Goal: Information Seeking & Learning: Learn about a topic

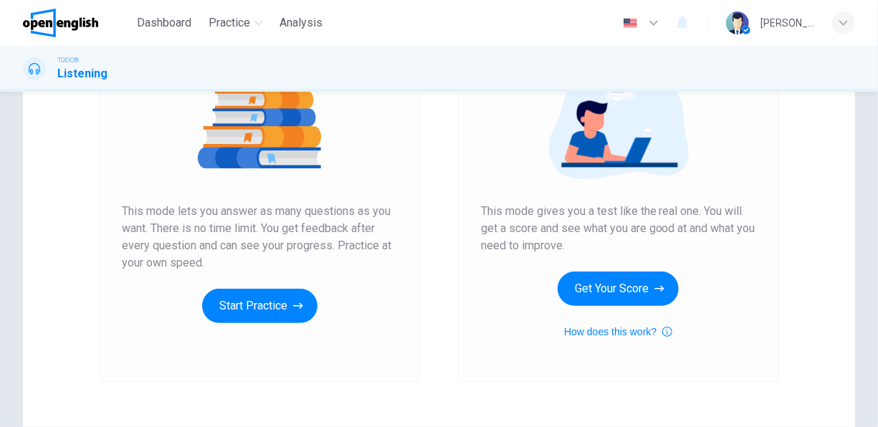
scroll to position [266, 0]
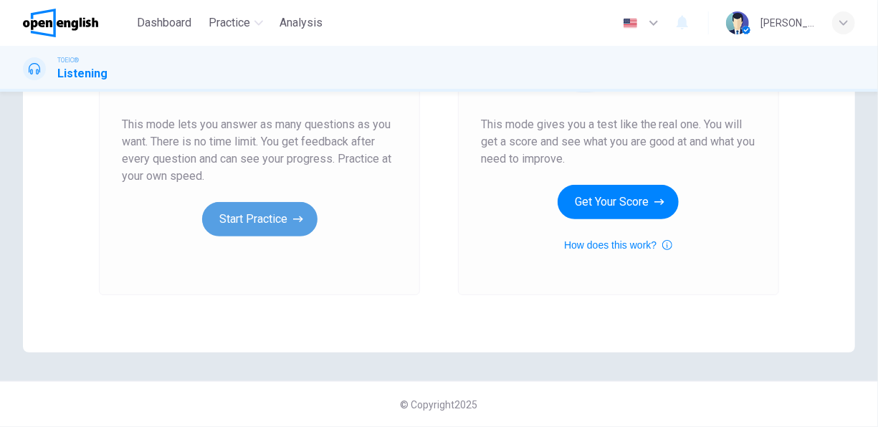
click at [281, 225] on button "Start Practice" at bounding box center [259, 219] width 115 height 34
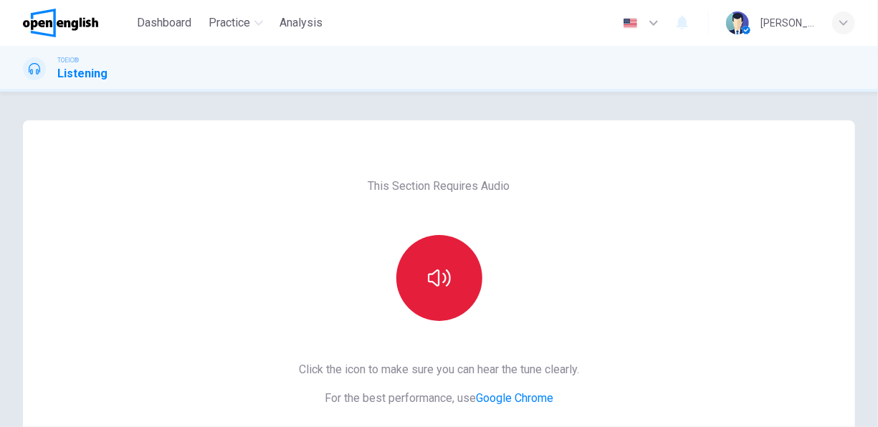
click at [418, 261] on button "button" at bounding box center [439, 278] width 86 height 86
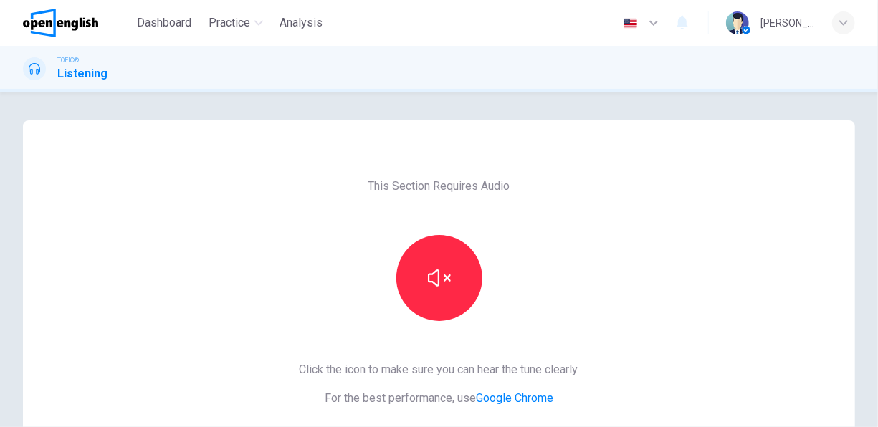
scroll to position [215, 0]
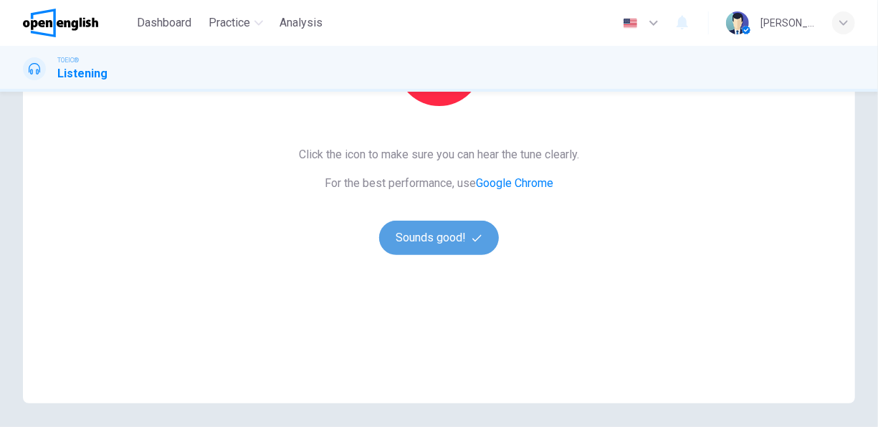
click at [421, 229] on button "Sounds good!" at bounding box center [439, 238] width 120 height 34
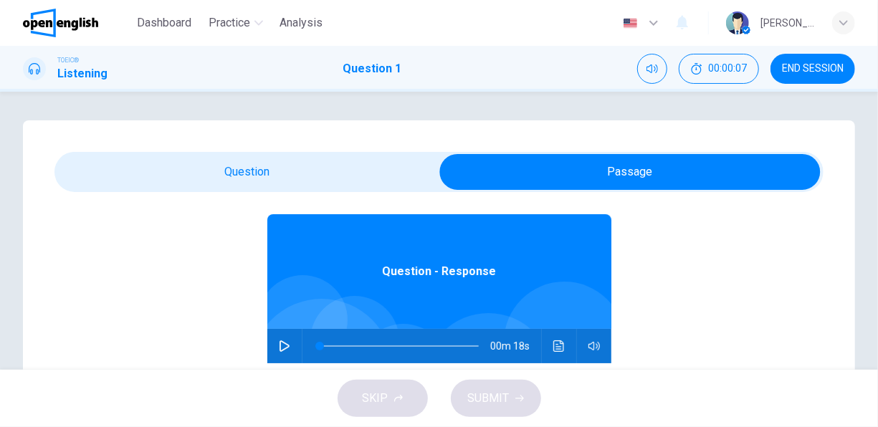
scroll to position [80, 0]
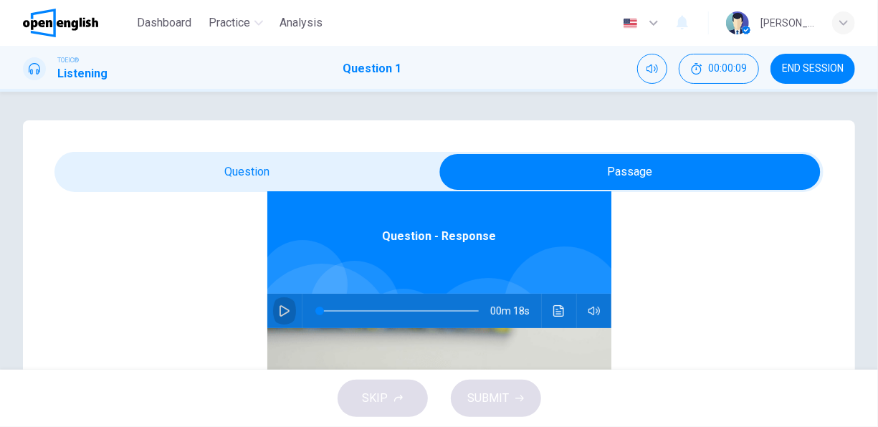
click at [280, 309] on icon "button" at bounding box center [284, 310] width 10 height 11
click at [282, 309] on icon "button" at bounding box center [284, 310] width 11 height 11
type input "*"
click at [273, 294] on button "button" at bounding box center [284, 311] width 23 height 34
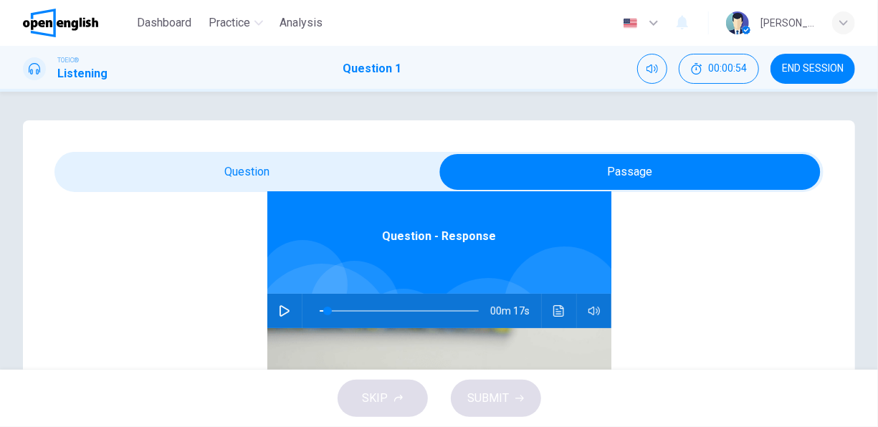
click at [273, 294] on button "button" at bounding box center [284, 311] width 23 height 34
click at [279, 310] on icon "button" at bounding box center [284, 310] width 11 height 11
click at [552, 315] on button "Click to see the audio transcription" at bounding box center [558, 311] width 23 height 34
click at [279, 306] on icon "button" at bounding box center [284, 310] width 10 height 11
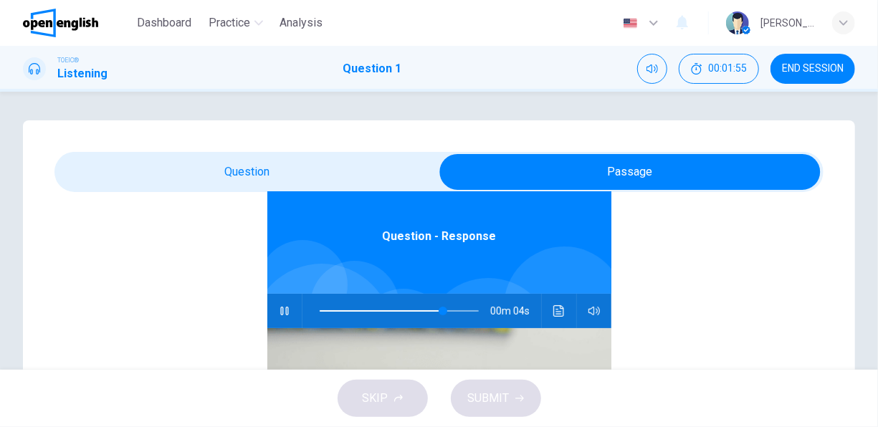
type input "**"
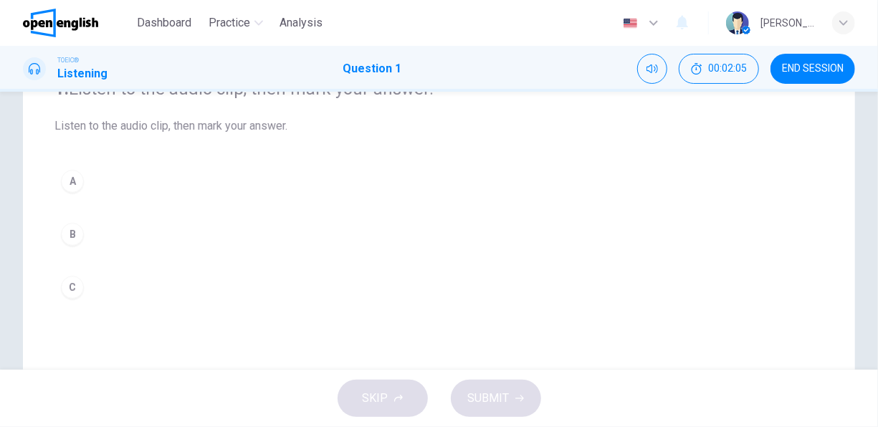
scroll to position [143, 0]
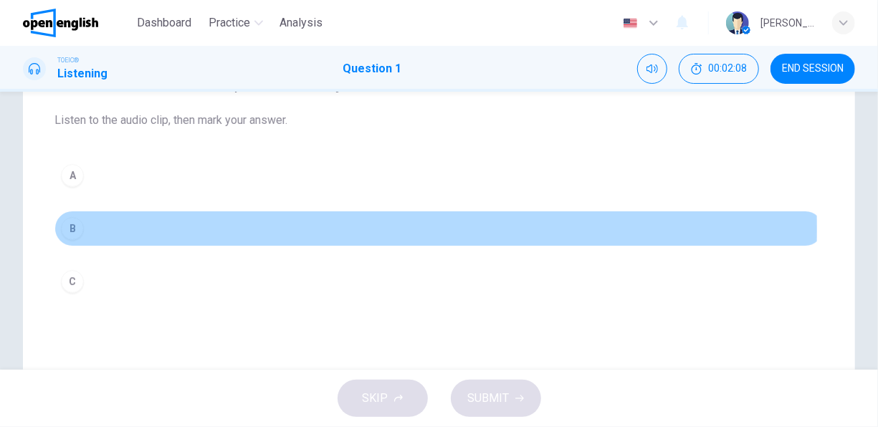
click at [84, 228] on button "B" at bounding box center [438, 229] width 769 height 36
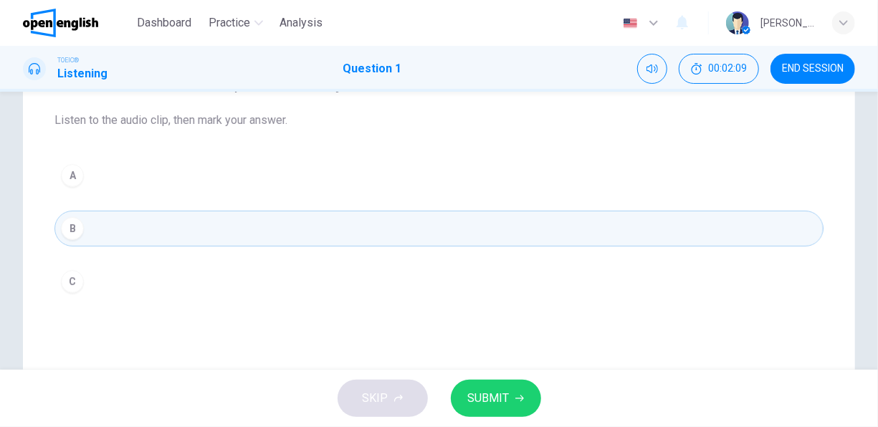
click at [515, 399] on icon "button" at bounding box center [519, 398] width 9 height 9
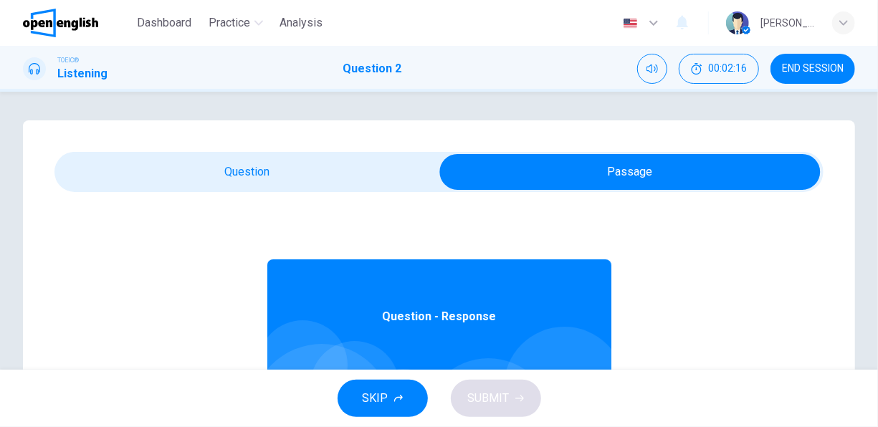
scroll to position [80, 0]
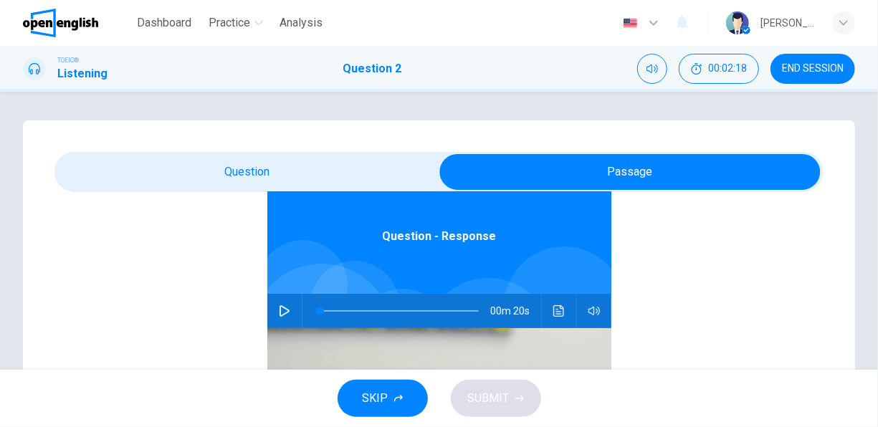
click at [279, 308] on icon "button" at bounding box center [284, 310] width 11 height 11
click at [279, 312] on icon "button" at bounding box center [284, 310] width 10 height 11
type input "**"
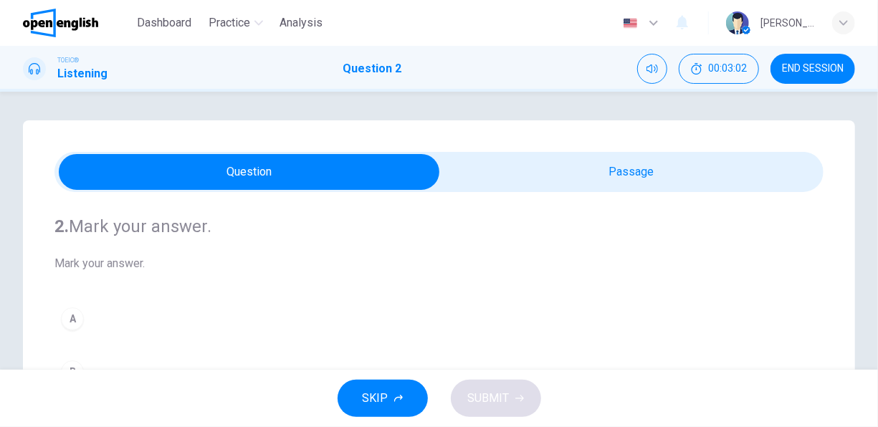
scroll to position [143, 0]
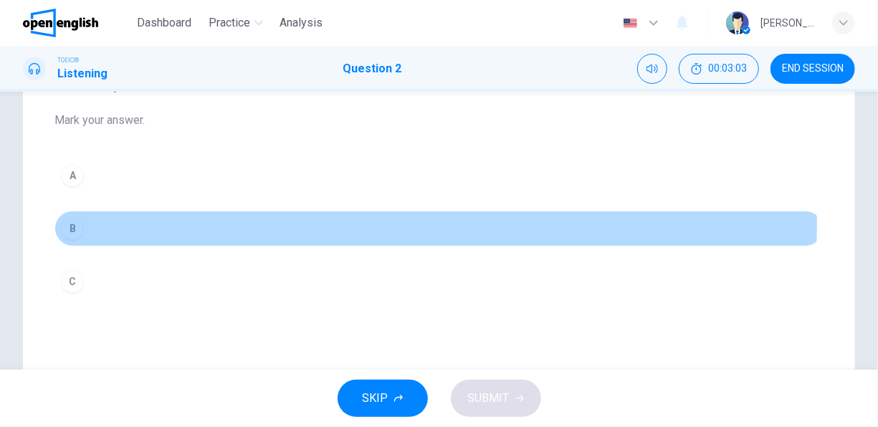
click at [69, 226] on div "B" at bounding box center [72, 228] width 23 height 23
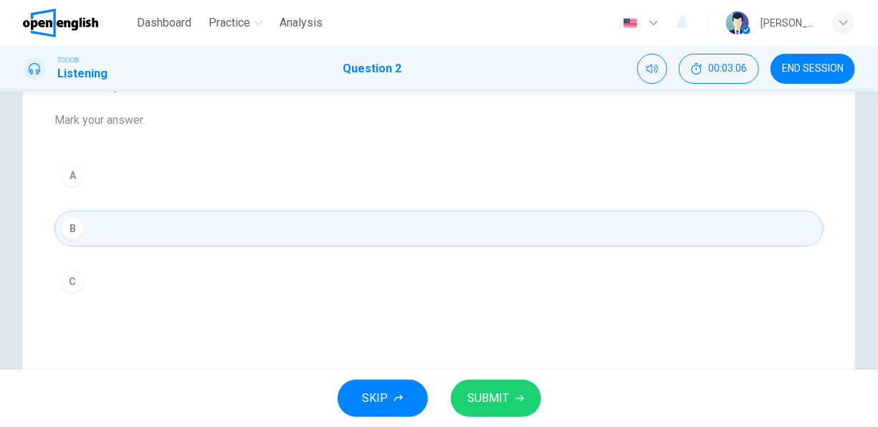
click at [495, 407] on span "SUBMIT" at bounding box center [489, 398] width 42 height 20
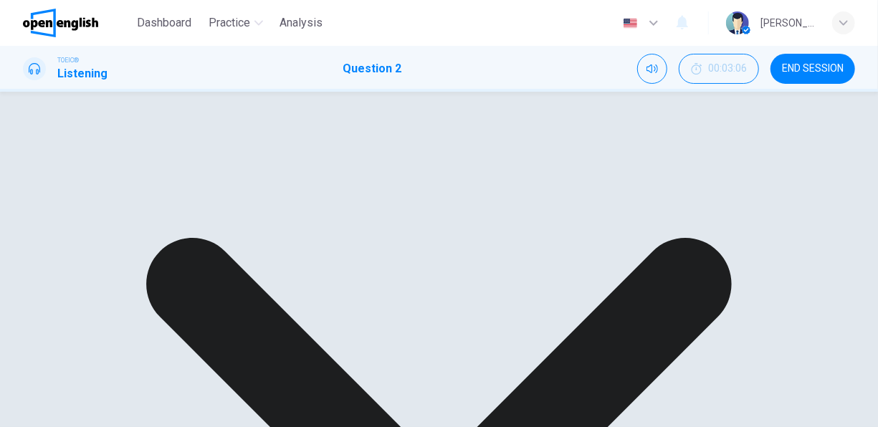
scroll to position [215, 0]
click at [550, 183] on button "Click to see the audio transcription" at bounding box center [558, 176] width 23 height 34
click at [273, 159] on button "button" at bounding box center [284, 176] width 23 height 34
click at [274, 187] on button "button" at bounding box center [284, 176] width 23 height 34
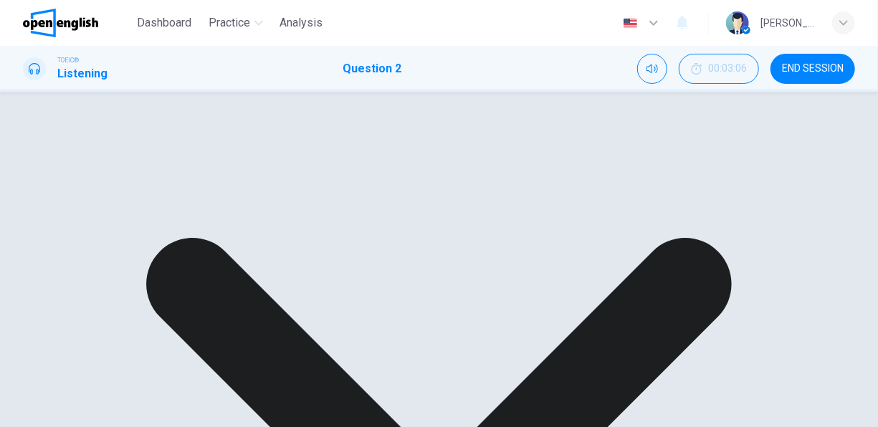
click at [246, 176] on div "Question - Response 00m 20s" at bounding box center [438, 253] width 769 height 553
click at [277, 182] on button "button" at bounding box center [284, 176] width 23 height 34
click at [549, 182] on button "Click to see the audio transcription" at bounding box center [558, 176] width 23 height 34
type input "*"
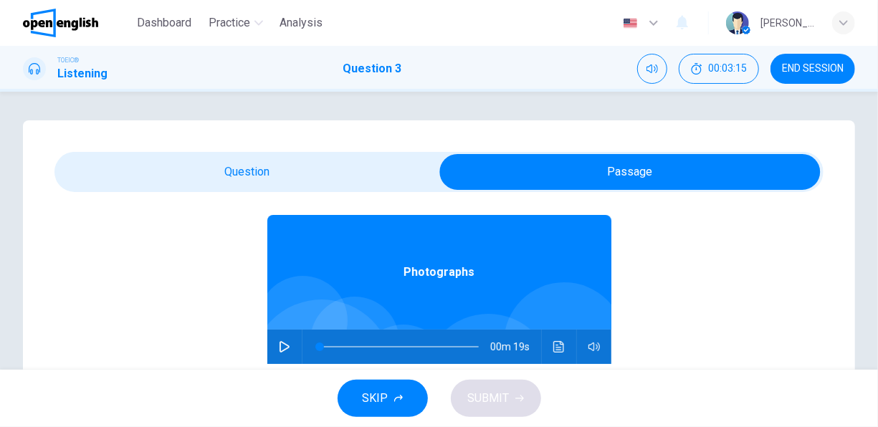
scroll to position [80, 0]
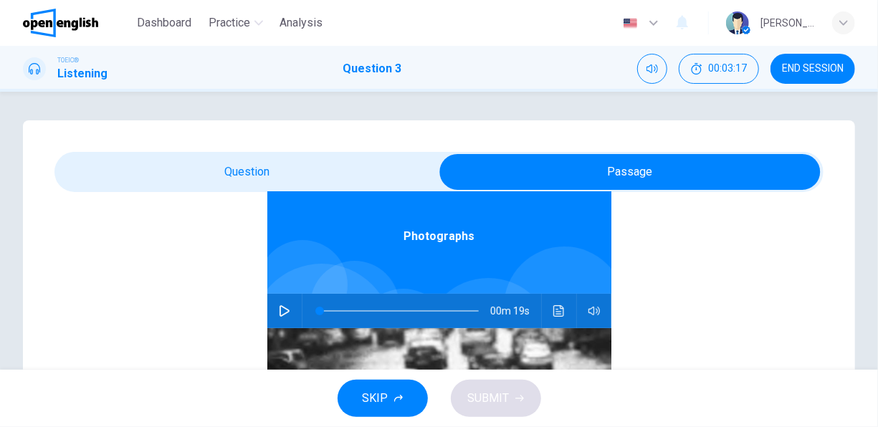
click at [275, 307] on button "button" at bounding box center [284, 311] width 23 height 34
click at [279, 309] on icon "button" at bounding box center [284, 310] width 11 height 11
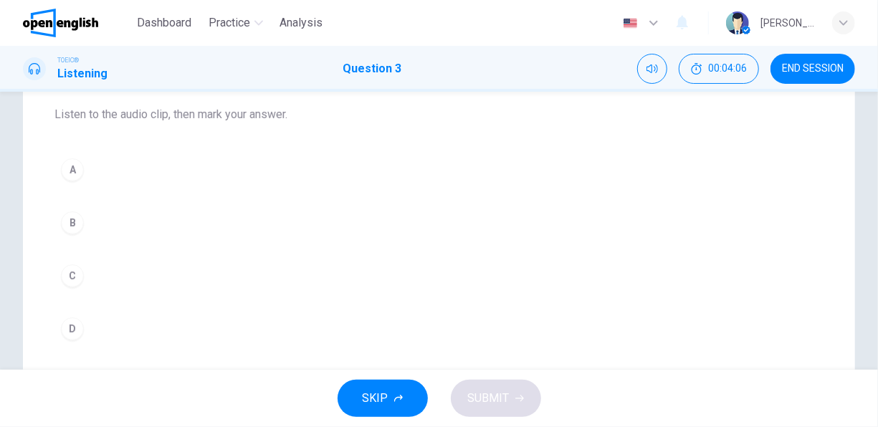
scroll to position [72, 0]
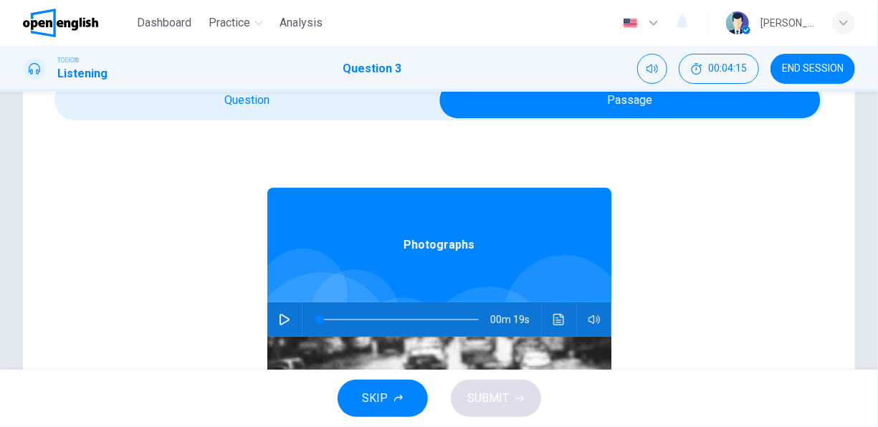
click at [553, 322] on icon "Click to see the audio transcription" at bounding box center [558, 319] width 11 height 11
drag, startPoint x: 399, startPoint y: 334, endPoint x: 395, endPoint y: 347, distance: 13.6
click at [395, 347] on div "Photographs 00m 19s" at bounding box center [439, 431] width 344 height 486
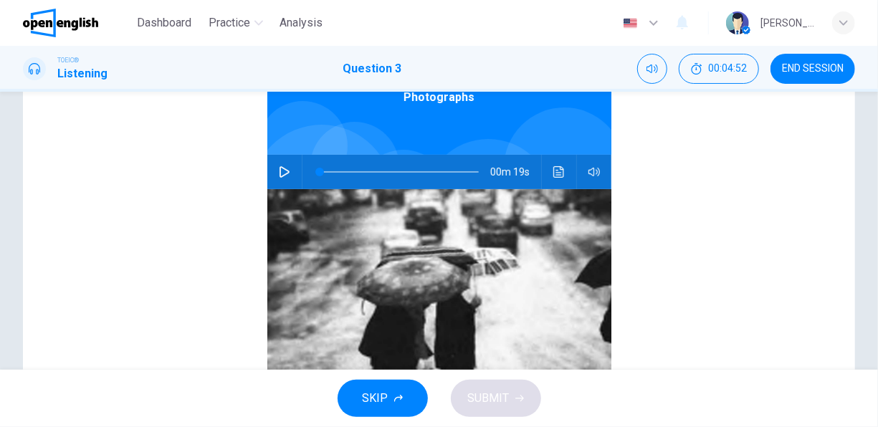
scroll to position [80, 0]
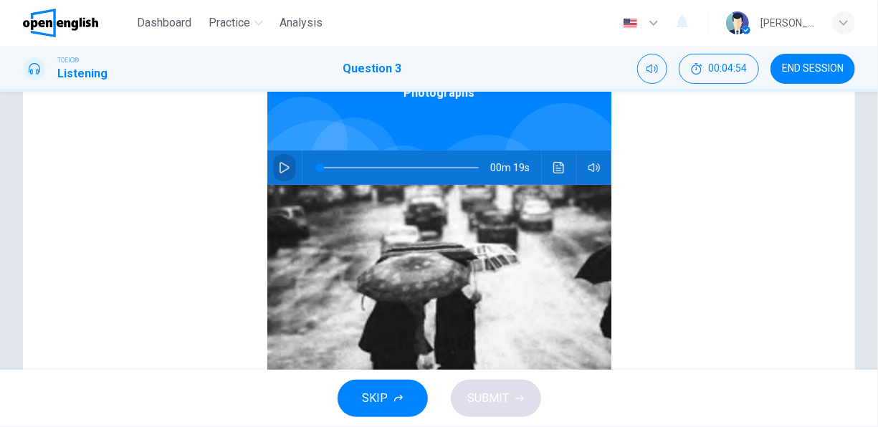
click at [280, 169] on icon "button" at bounding box center [284, 167] width 10 height 11
click at [279, 162] on icon "button" at bounding box center [284, 167] width 11 height 11
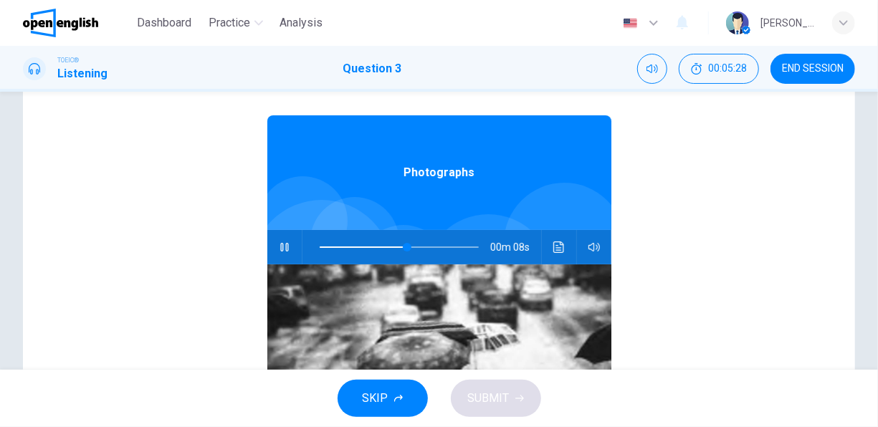
scroll to position [0, 0]
click at [455, 180] on span "Photographs" at bounding box center [438, 173] width 71 height 17
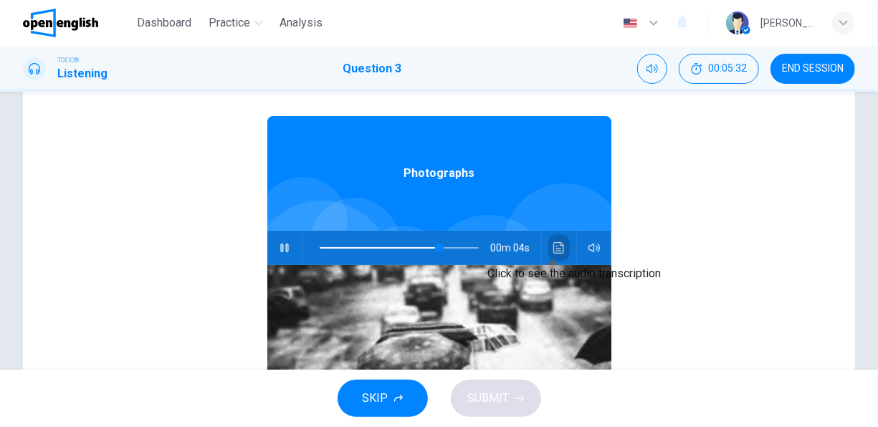
click at [548, 235] on button "Click to see the audio transcription" at bounding box center [558, 248] width 23 height 34
type input "*"
click at [443, 167] on span "Photographs" at bounding box center [438, 173] width 71 height 17
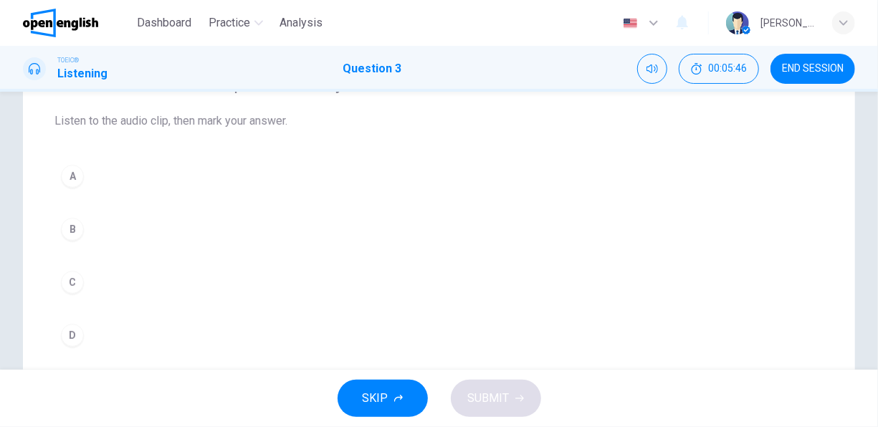
scroll to position [143, 0]
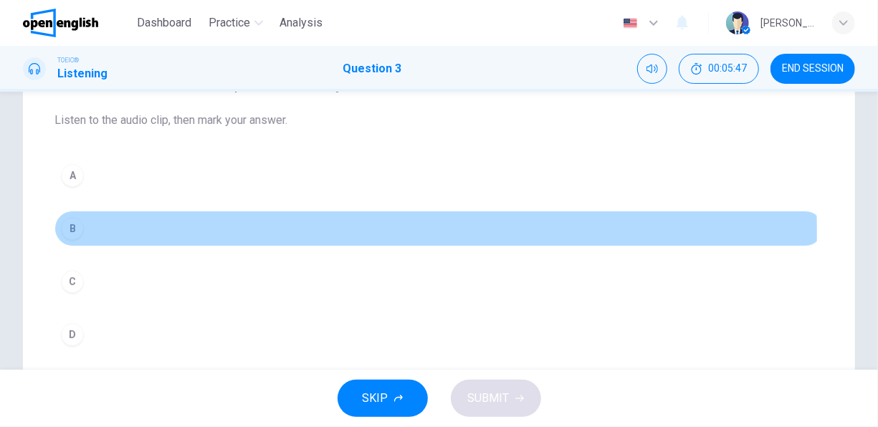
click at [80, 231] on div "B" at bounding box center [72, 228] width 23 height 23
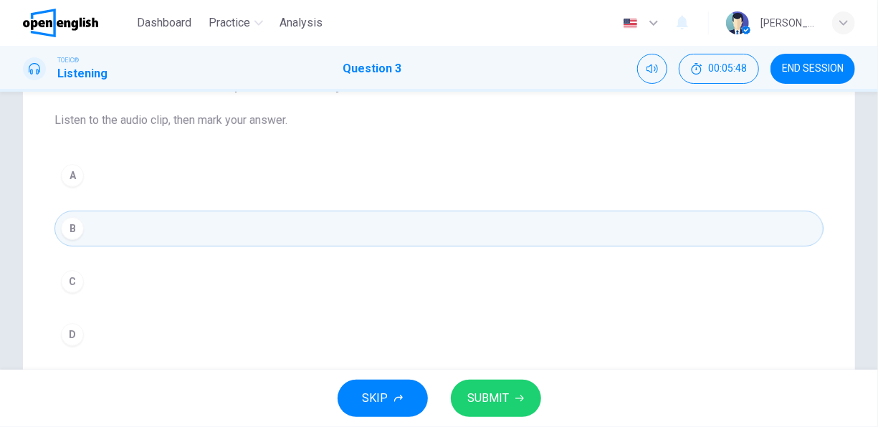
click at [469, 403] on span "SUBMIT" at bounding box center [489, 398] width 42 height 20
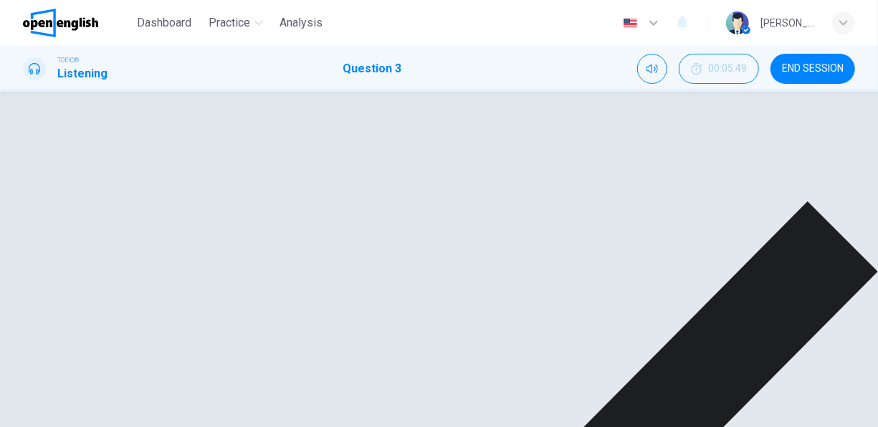
scroll to position [355, 0]
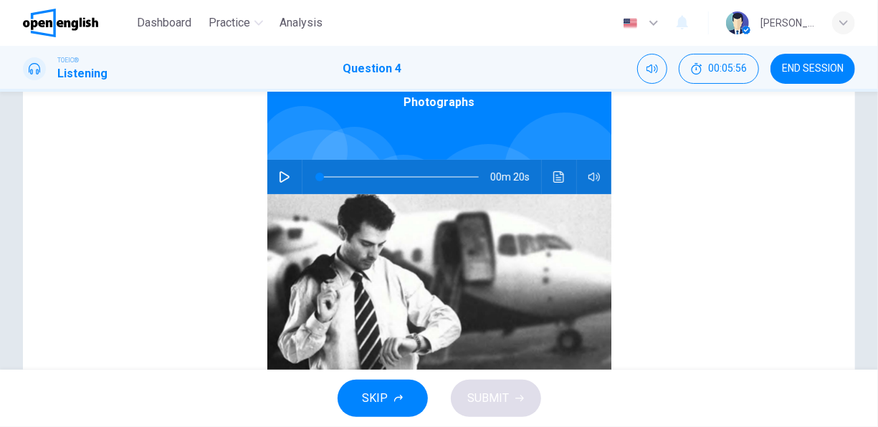
scroll to position [215, 0]
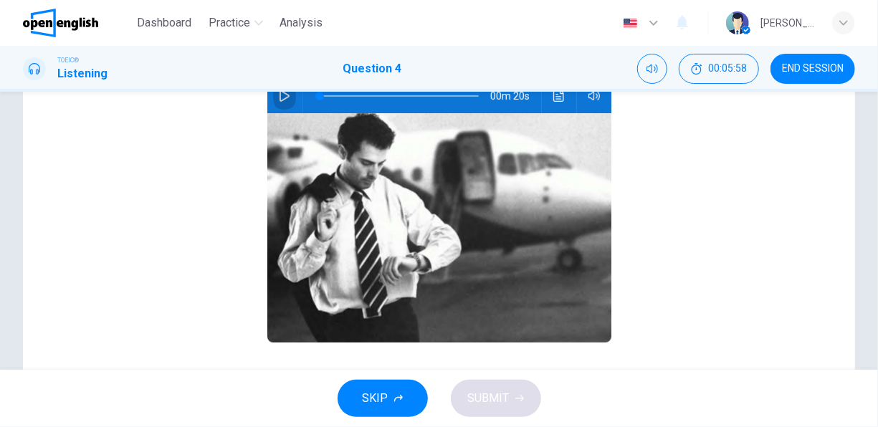
click at [279, 95] on icon "button" at bounding box center [284, 95] width 11 height 11
type input "*"
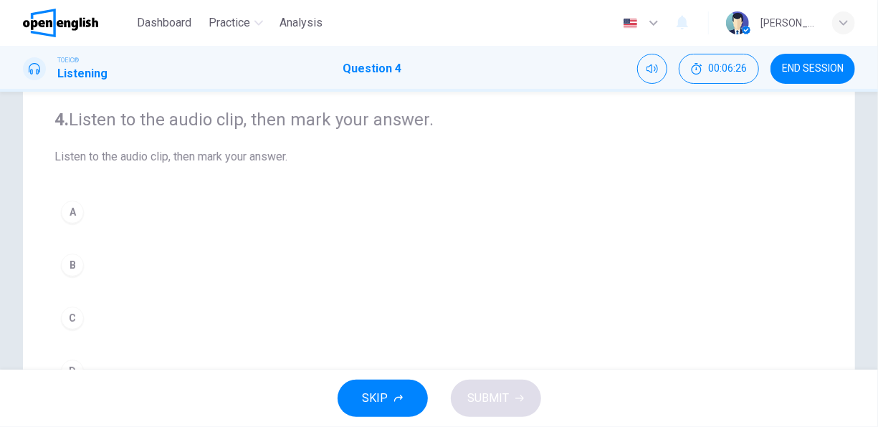
scroll to position [143, 0]
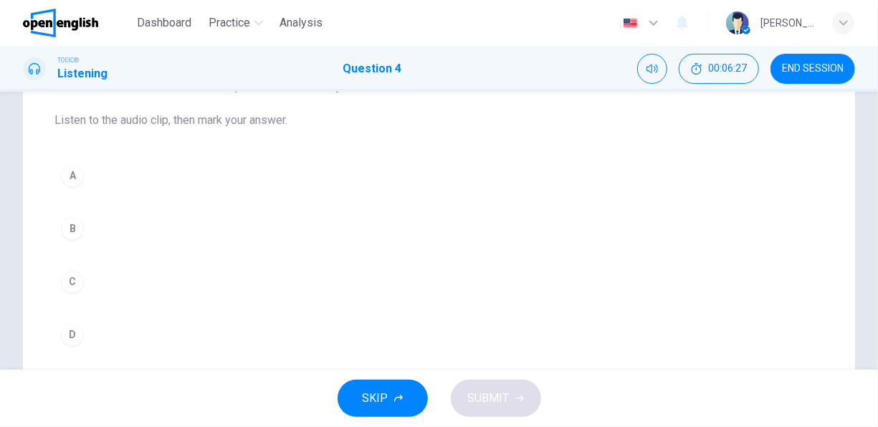
click at [83, 229] on div "B" at bounding box center [72, 228] width 23 height 23
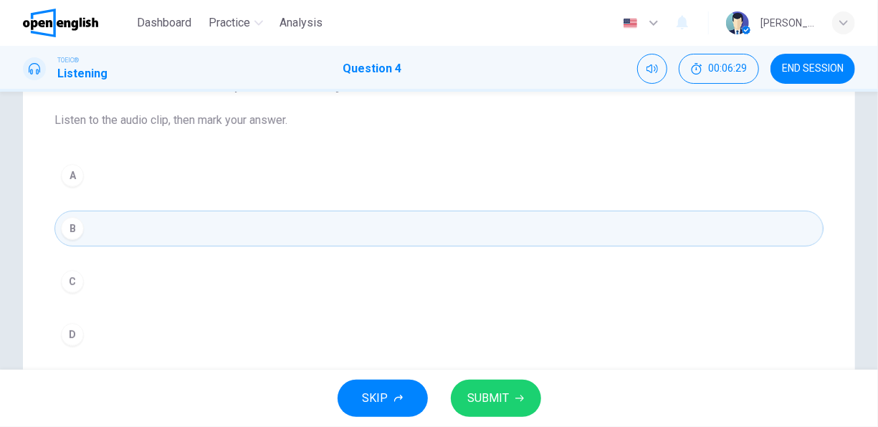
click at [501, 392] on span "SUBMIT" at bounding box center [489, 398] width 42 height 20
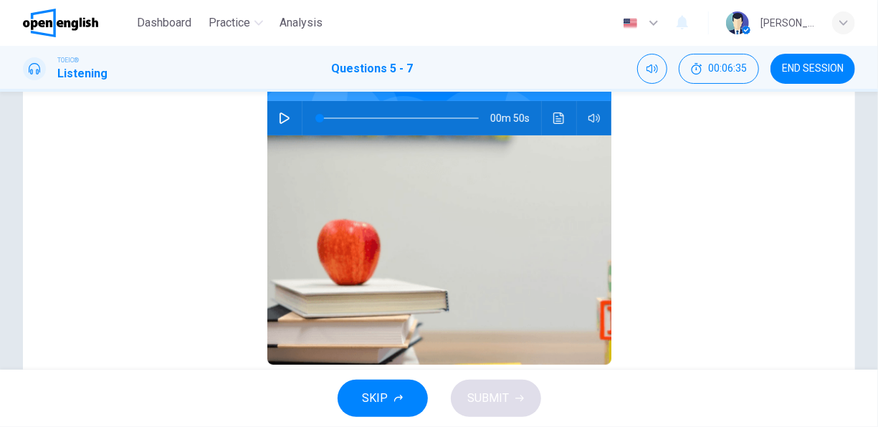
scroll to position [0, 0]
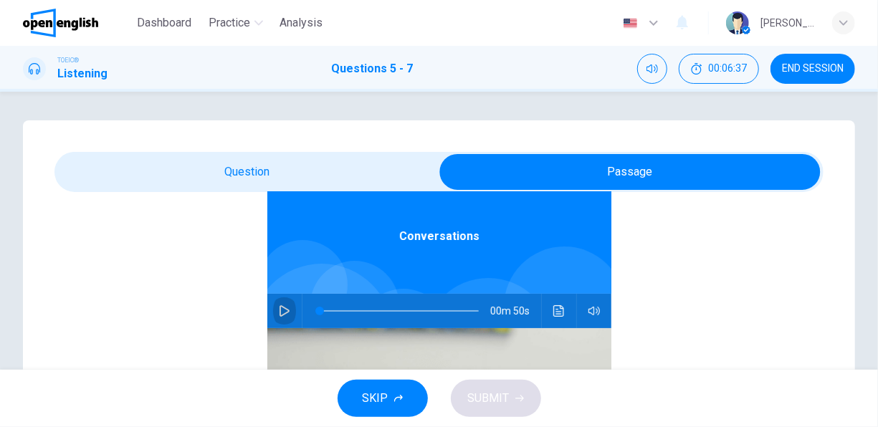
click at [280, 301] on button "button" at bounding box center [284, 311] width 23 height 34
drag, startPoint x: 400, startPoint y: 314, endPoint x: 208, endPoint y: 315, distance: 192.0
click at [208, 315] on div "Conversations 00m 50s" at bounding box center [438, 388] width 769 height 553
click at [553, 309] on icon "Click to see the audio transcription" at bounding box center [558, 310] width 11 height 11
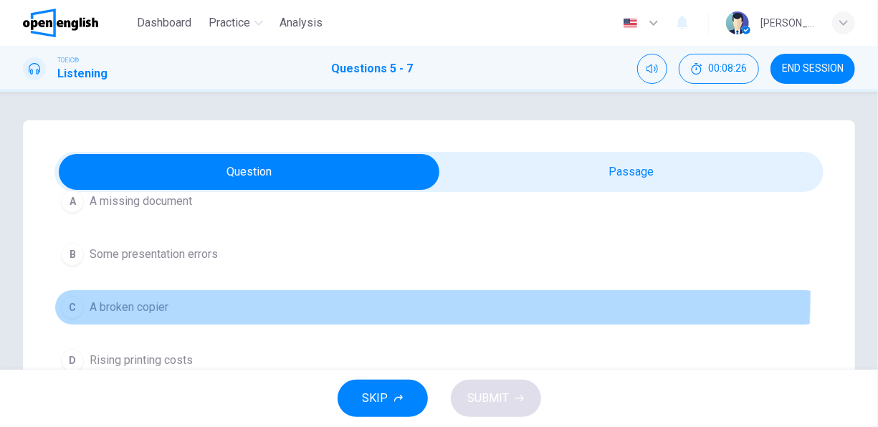
click at [153, 290] on button "C A broken copier" at bounding box center [438, 307] width 769 height 36
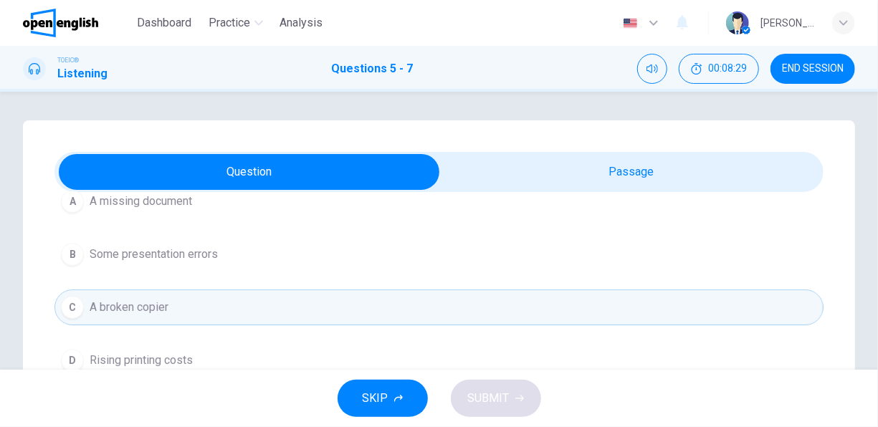
click at [380, 388] on span "SKIP" at bounding box center [376, 398] width 26 height 20
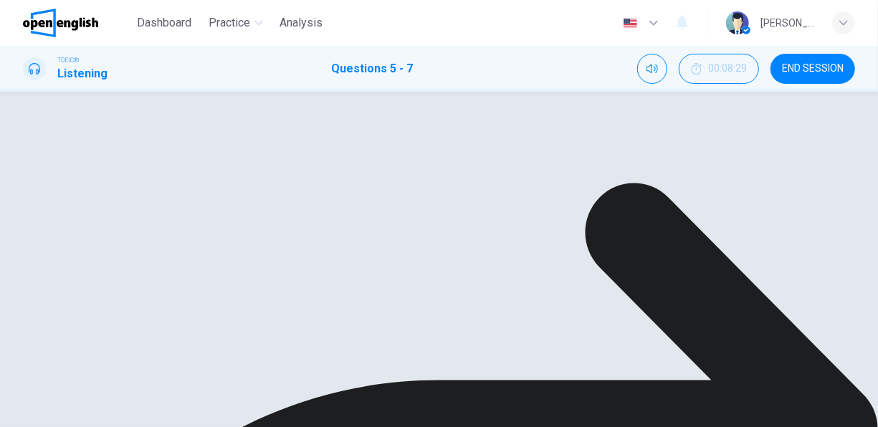
scroll to position [321, 0]
click at [127, 330] on div "A This afternoon B [DATE] C [DATE] D [DATE]" at bounding box center [438, 361] width 769 height 155
click at [111, 330] on div "A This afternoon B [DATE] C [DATE] D [DATE]" at bounding box center [438, 361] width 769 height 155
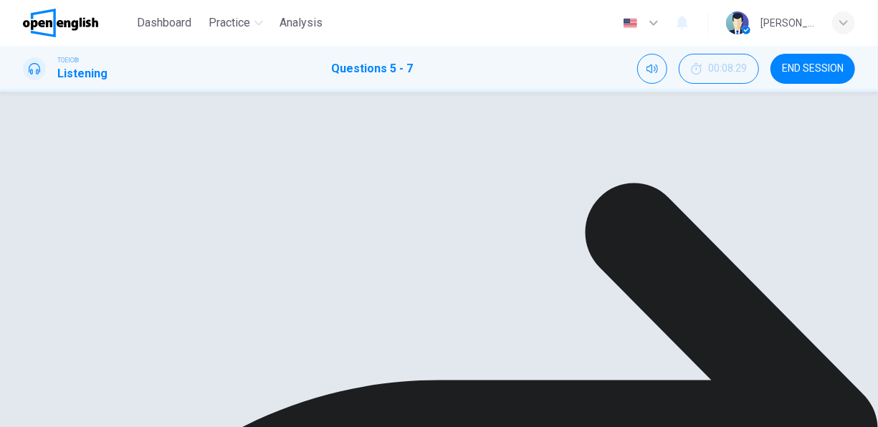
click at [455, 320] on span "Conversations" at bounding box center [439, 316] width 80 height 17
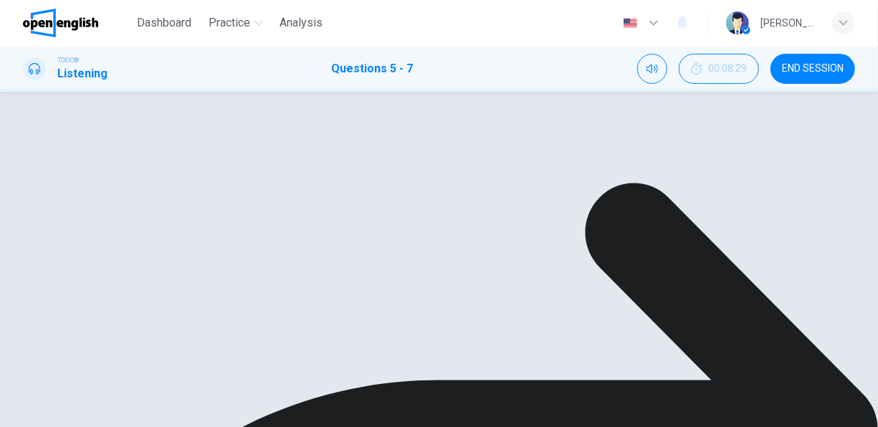
click at [147, 183] on div "A This afternoon B [DATE] C [DATE] D [DATE]" at bounding box center [438, 106] width 769 height 155
click at [180, 183] on div "A This afternoon B [DATE] C [DATE] D [DATE]" at bounding box center [438, 106] width 769 height 155
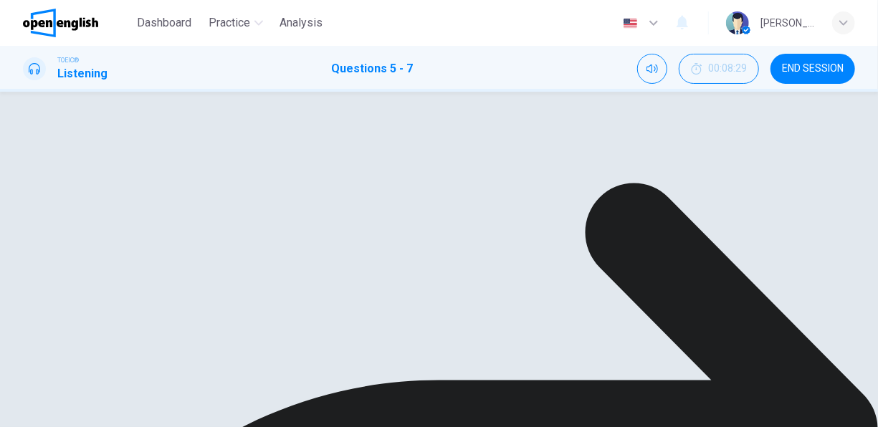
scroll to position [80, 0]
click at [555, 308] on icon "Click to see the audio transcription" at bounding box center [558, 310] width 11 height 11
click at [280, 311] on icon "button" at bounding box center [284, 310] width 10 height 11
type input "*"
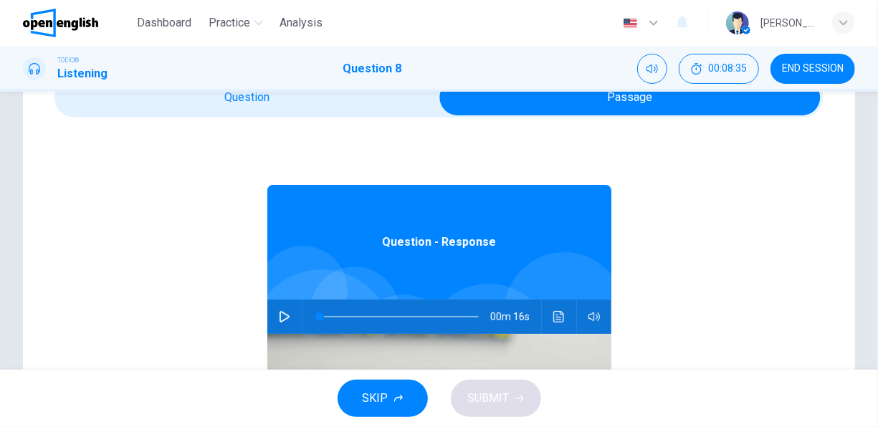
scroll to position [69, 0]
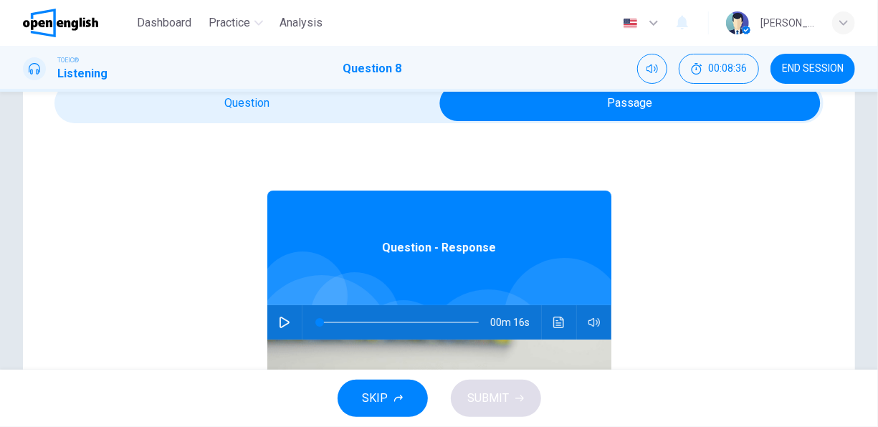
click at [273, 322] on button "button" at bounding box center [284, 322] width 23 height 34
drag, startPoint x: 268, startPoint y: 322, endPoint x: 282, endPoint y: 323, distance: 14.4
click at [282, 323] on div "Question - Response 00m 16s" at bounding box center [438, 399] width 769 height 553
click at [284, 323] on button "button" at bounding box center [284, 322] width 23 height 34
click at [332, 318] on span at bounding box center [336, 322] width 9 height 9
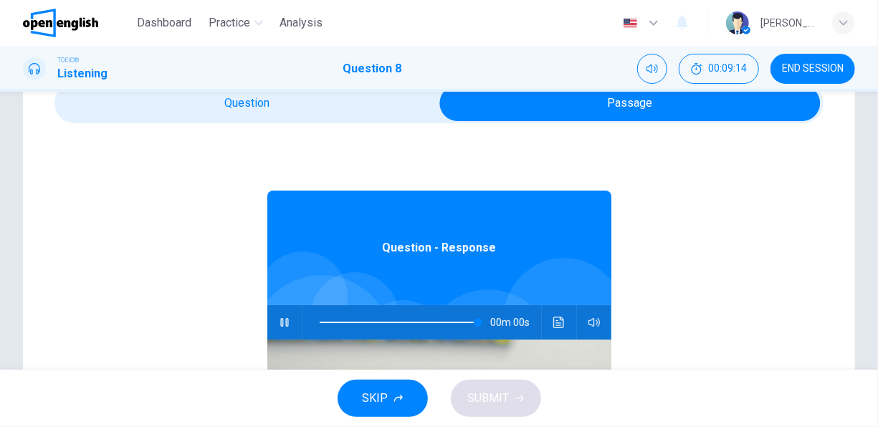
type input "*"
click at [555, 318] on icon "Click to see the audio transcription" at bounding box center [558, 322] width 11 height 11
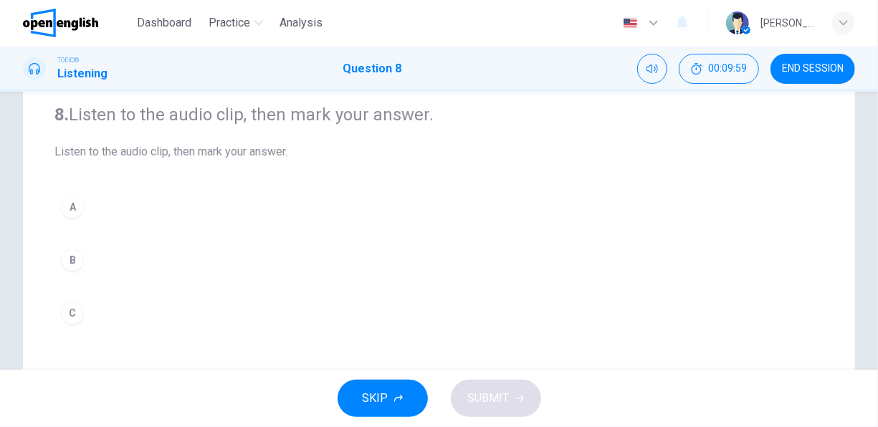
scroll to position [143, 0]
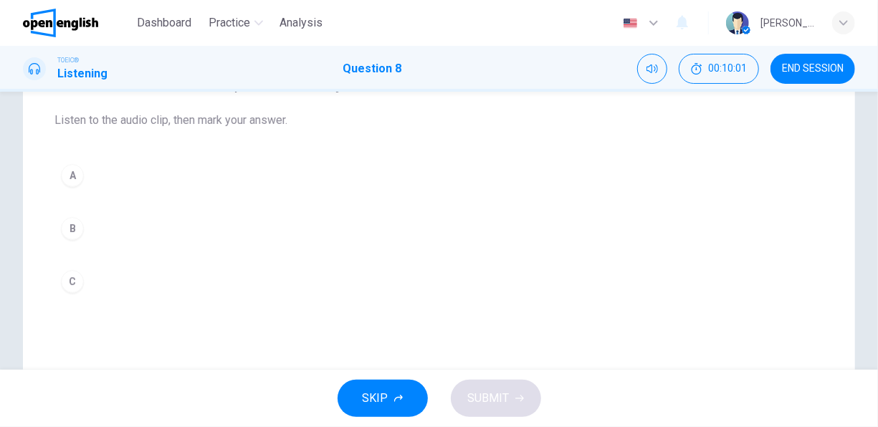
click at [74, 221] on div "B" at bounding box center [72, 228] width 23 height 23
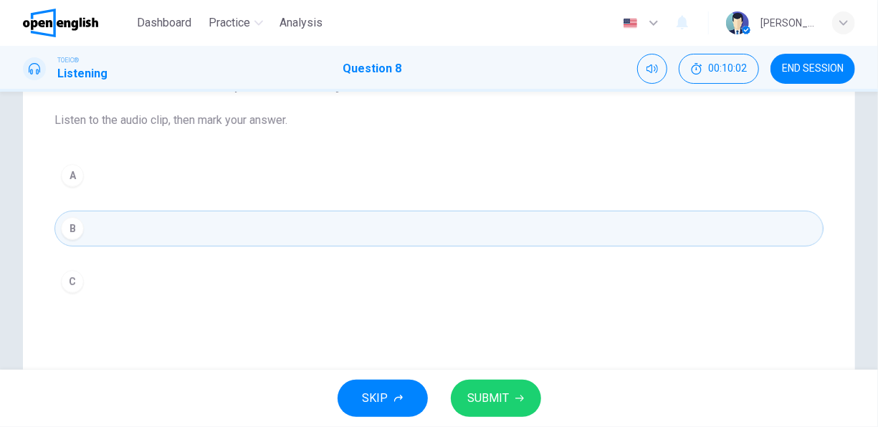
drag, startPoint x: 373, startPoint y: 399, endPoint x: 445, endPoint y: 431, distance: 78.6
click at [445, 426] on html "This site uses cookies, as explained in our Privacy Policy . If you agree to th…" at bounding box center [439, 213] width 878 height 427
click at [491, 391] on span "SUBMIT" at bounding box center [489, 398] width 42 height 20
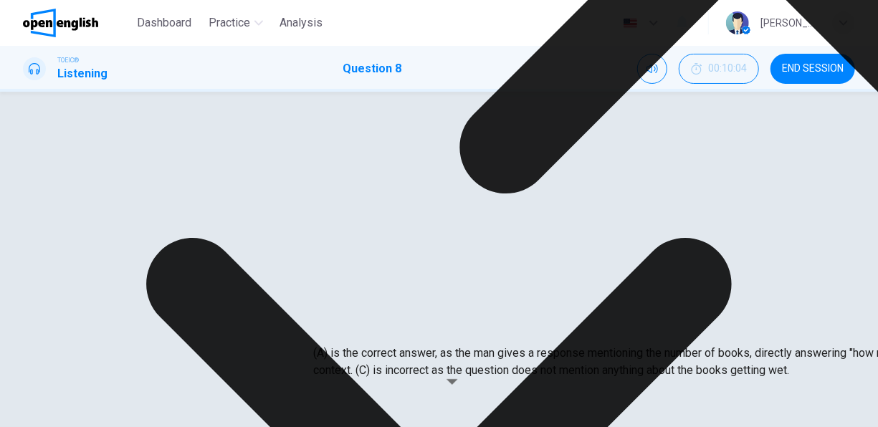
click at [329, 209] on div "A B C" at bounding box center [438, 214] width 769 height 112
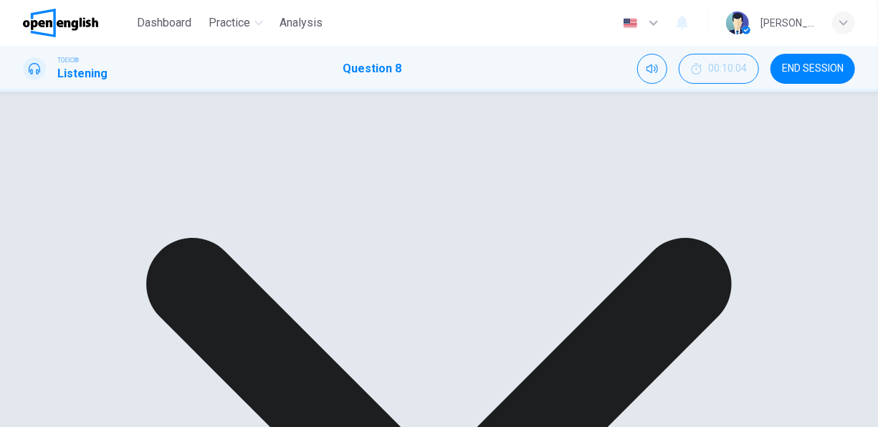
scroll to position [80, 0]
click at [557, 314] on button "Click to see the audio transcription" at bounding box center [558, 311] width 23 height 34
click at [182, 23] on span "Dashboard" at bounding box center [164, 22] width 54 height 17
